Goal: Obtain resource: Obtain resource

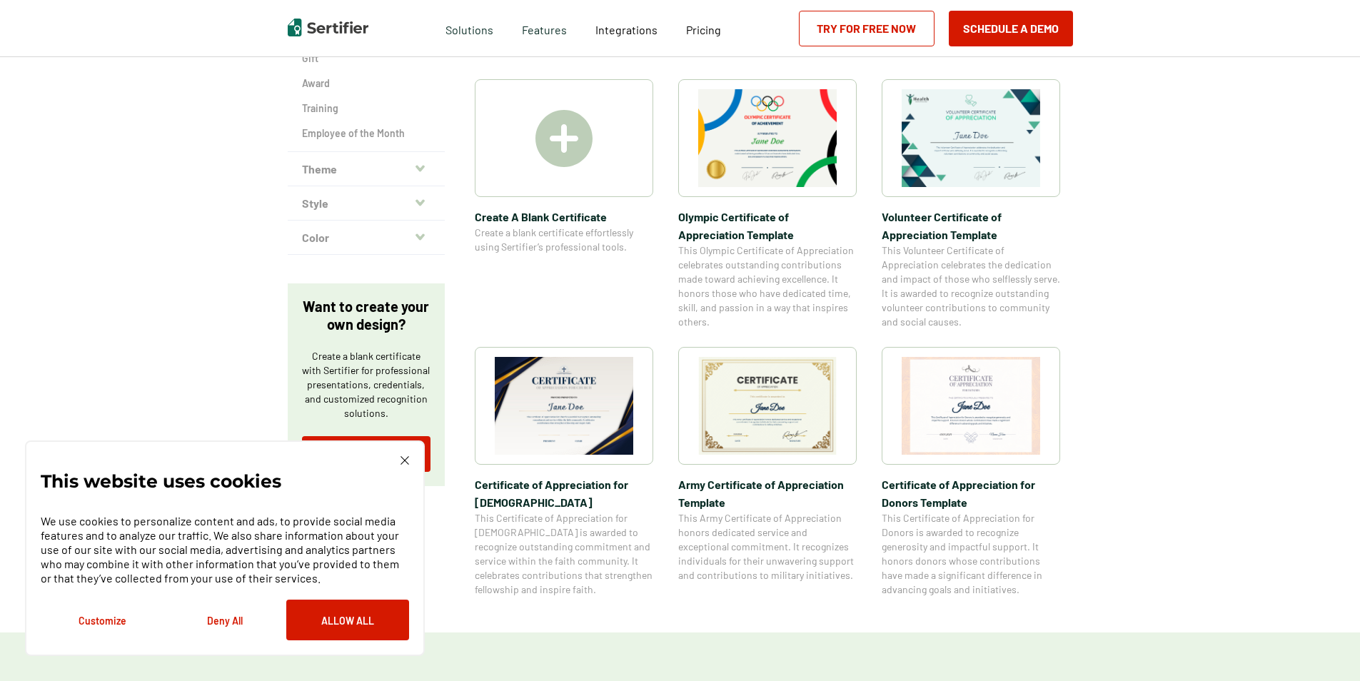
scroll to position [285, 0]
click at [821, 418] on img at bounding box center [767, 404] width 138 height 98
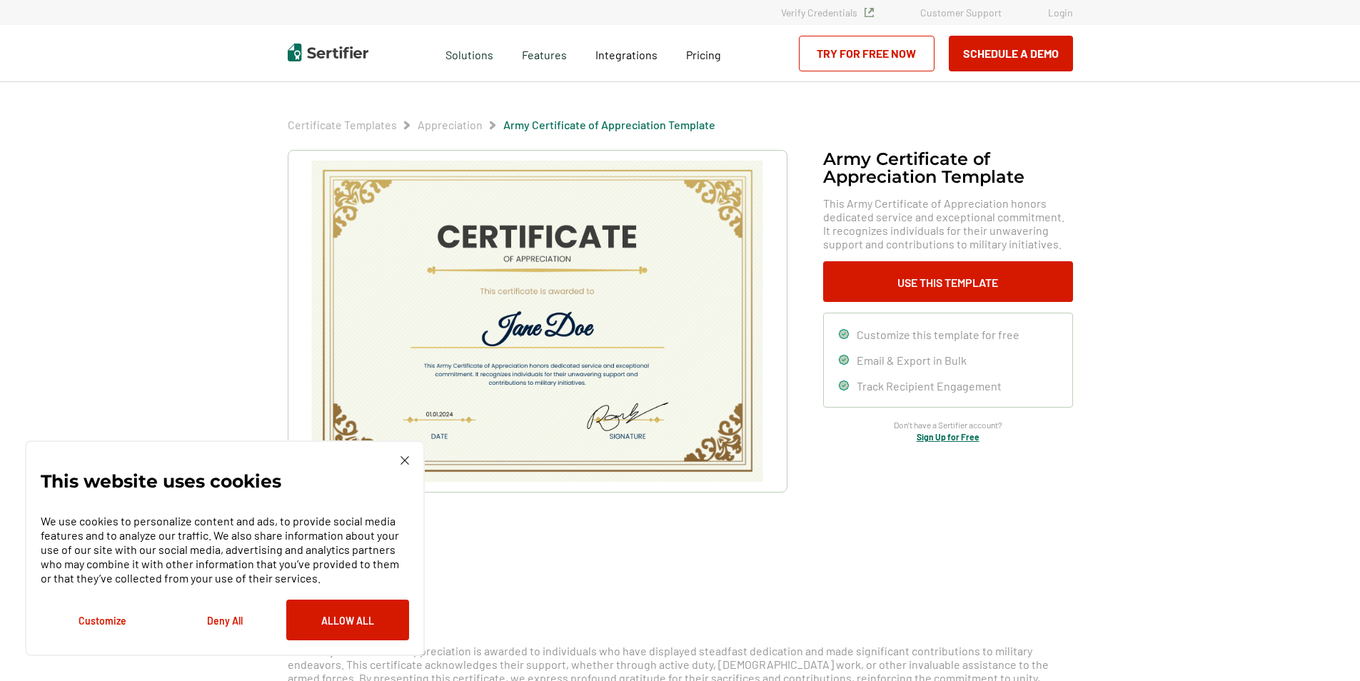
click at [412, 452] on div "This website uses cookies We use cookies to personalize content and ads, to pro…" at bounding box center [225, 548] width 400 height 216
click at [406, 455] on div "This website uses cookies We use cookies to personalize content and ads, to pro…" at bounding box center [225, 548] width 400 height 216
click at [404, 459] on img at bounding box center [404, 460] width 9 height 9
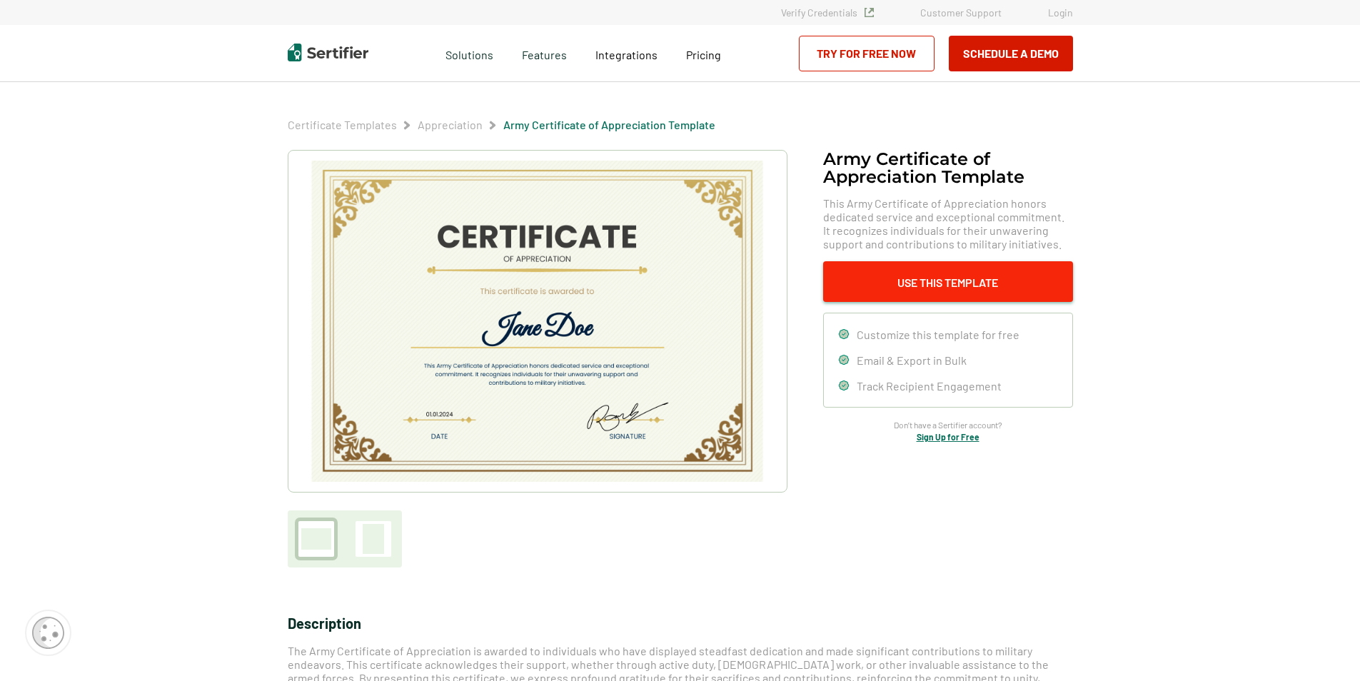
click at [1016, 267] on button "Use This Template" at bounding box center [948, 281] width 250 height 41
